Goal: Find specific page/section: Find specific page/section

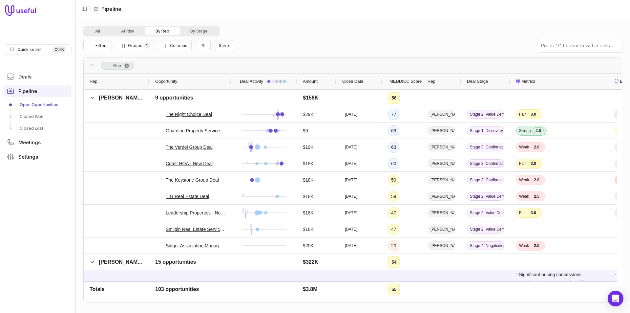
scroll to position [131, 0]
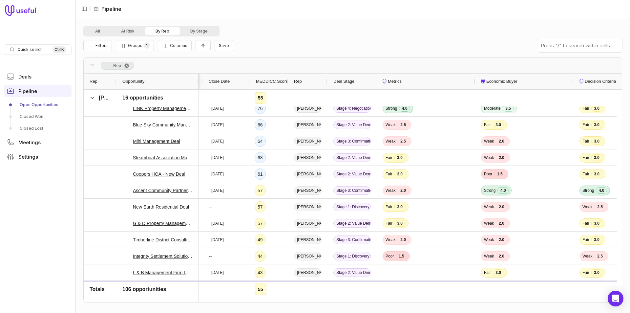
scroll to position [0, 156]
